Goal: Task Accomplishment & Management: Use online tool/utility

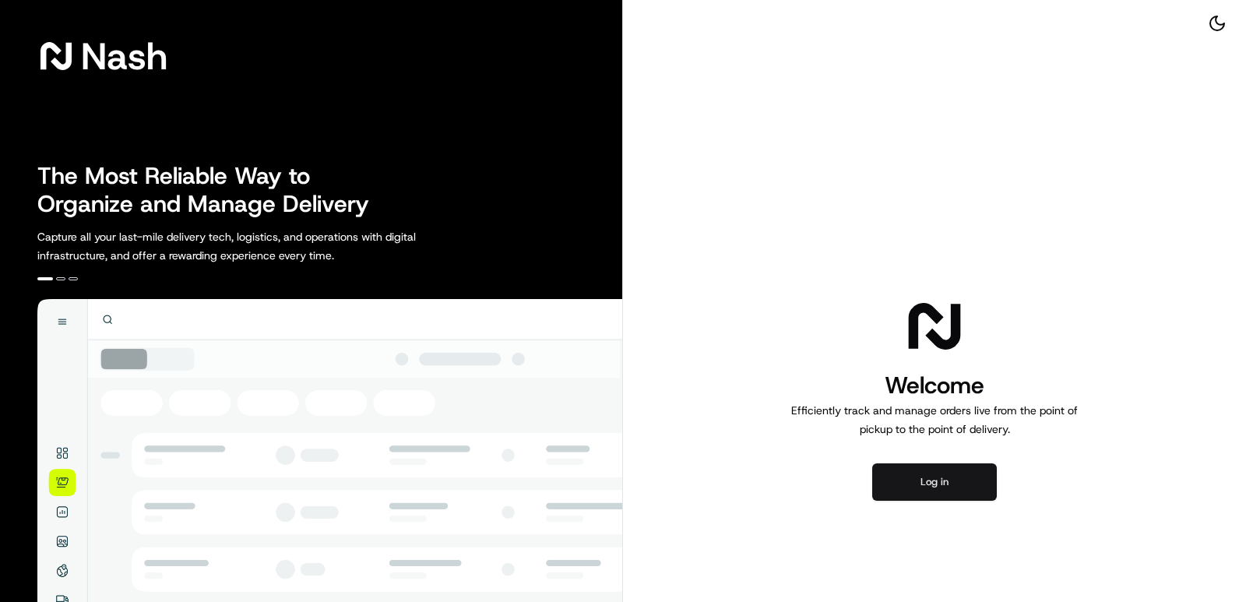
click at [963, 474] on button "Log in" at bounding box center [934, 481] width 125 height 37
